Goal: Information Seeking & Learning: Find specific fact

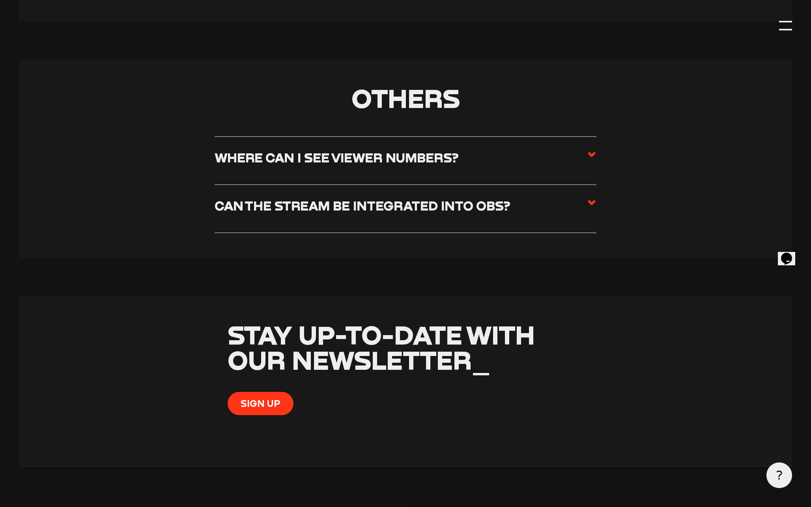
scroll to position [4795, 0]
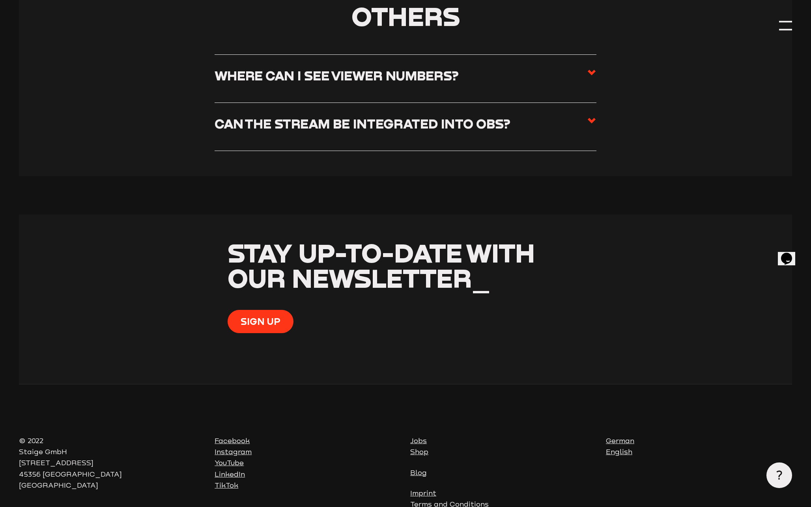
click at [415, 116] on h3 "Can the stream be integrated into OBS?" at bounding box center [363, 124] width 296 height 16
click at [0, 0] on input "Can the stream be integrated into OBS?" at bounding box center [0, 0] width 0 height 0
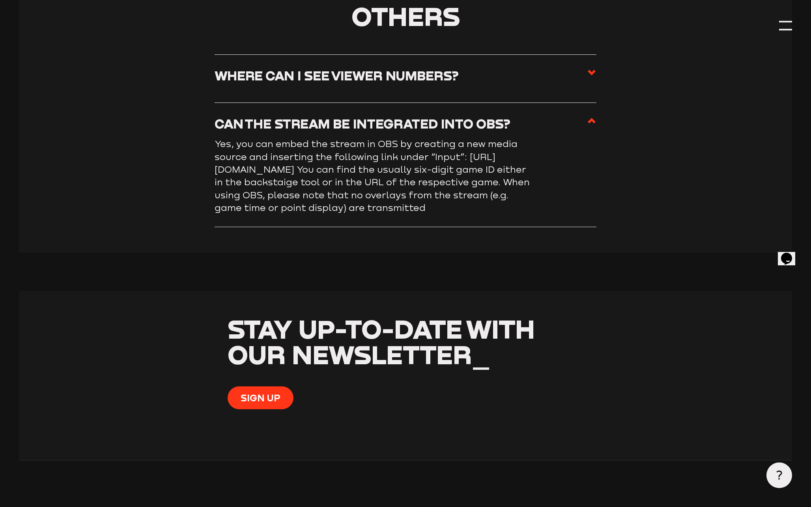
click at [414, 138] on p "Yes, you can embed the stream in OBS by creating a new media source and inserti…" at bounding box center [373, 176] width 316 height 77
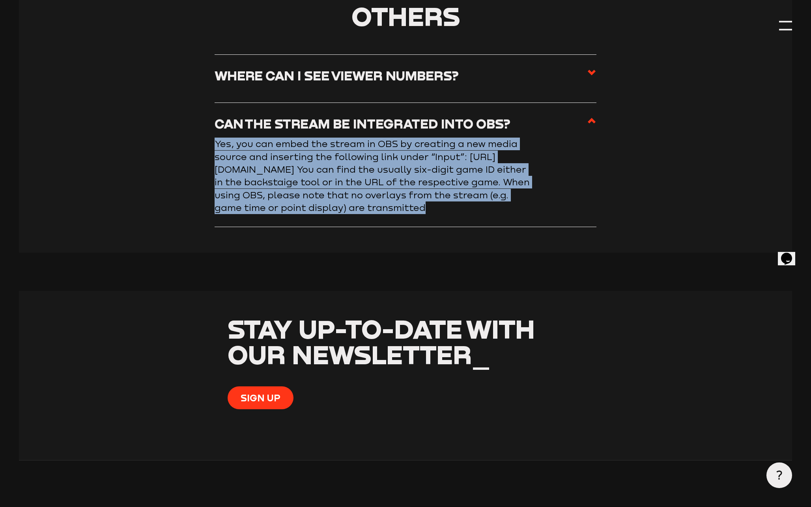
click at [414, 138] on p "Yes, you can embed the stream in OBS by creating a new media source and inserti…" at bounding box center [373, 176] width 316 height 77
